Goal: Find specific page/section: Find specific page/section

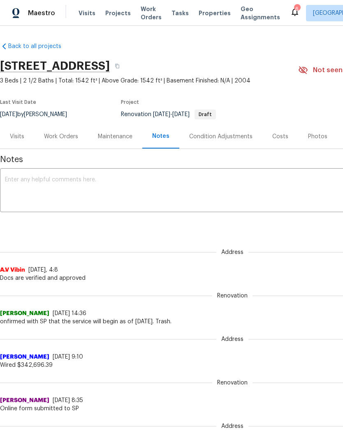
click at [147, 12] on span "Work Orders" at bounding box center [150, 13] width 21 height 16
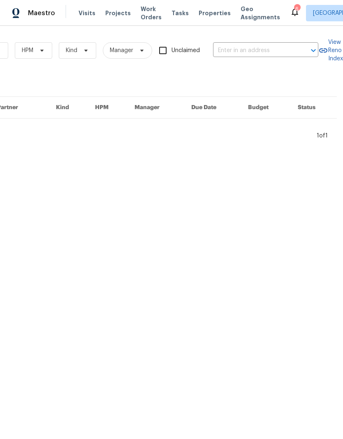
scroll to position [0, 135]
click at [284, 49] on input "text" at bounding box center [254, 50] width 82 height 13
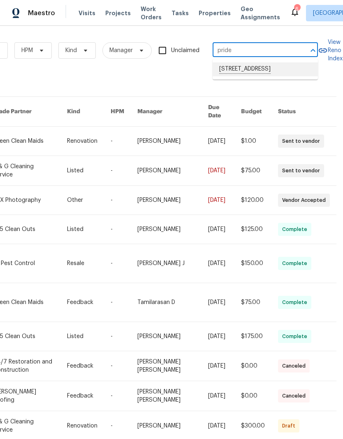
click at [290, 74] on li "[STREET_ADDRESS]" at bounding box center [264, 69] width 105 height 14
type input "[STREET_ADDRESS]"
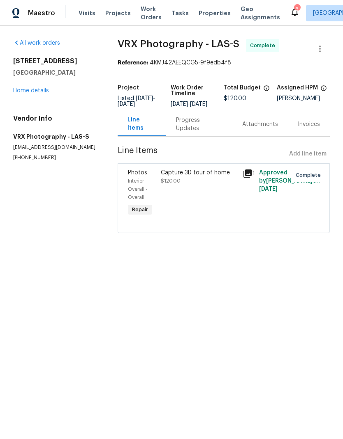
click at [20, 88] on link "Home details" at bounding box center [31, 91] width 36 height 6
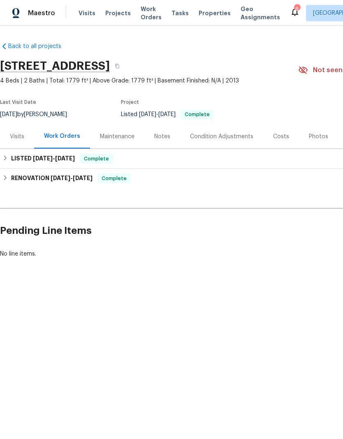
click at [12, 136] on div "Visits" at bounding box center [17, 137] width 14 height 8
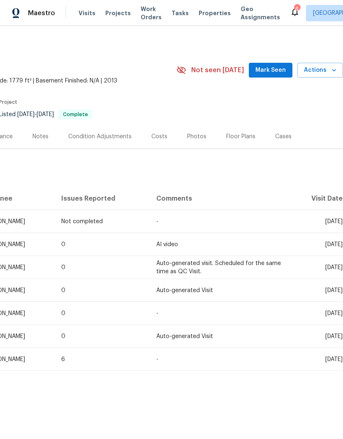
scroll to position [0, 122]
